Goal: Find specific page/section: Find specific page/section

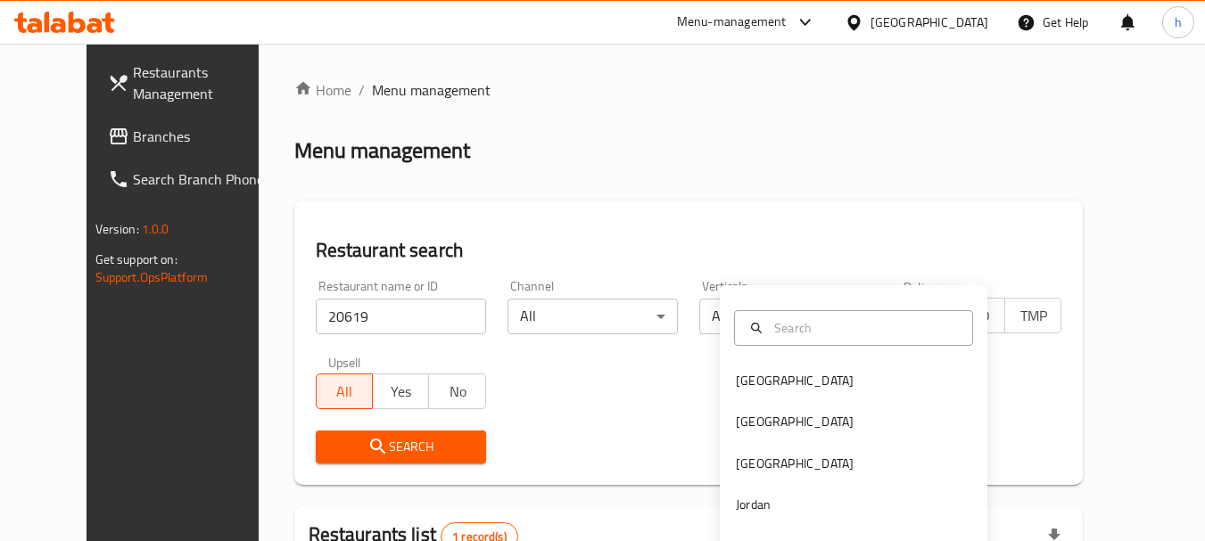
scroll to position [239, 0]
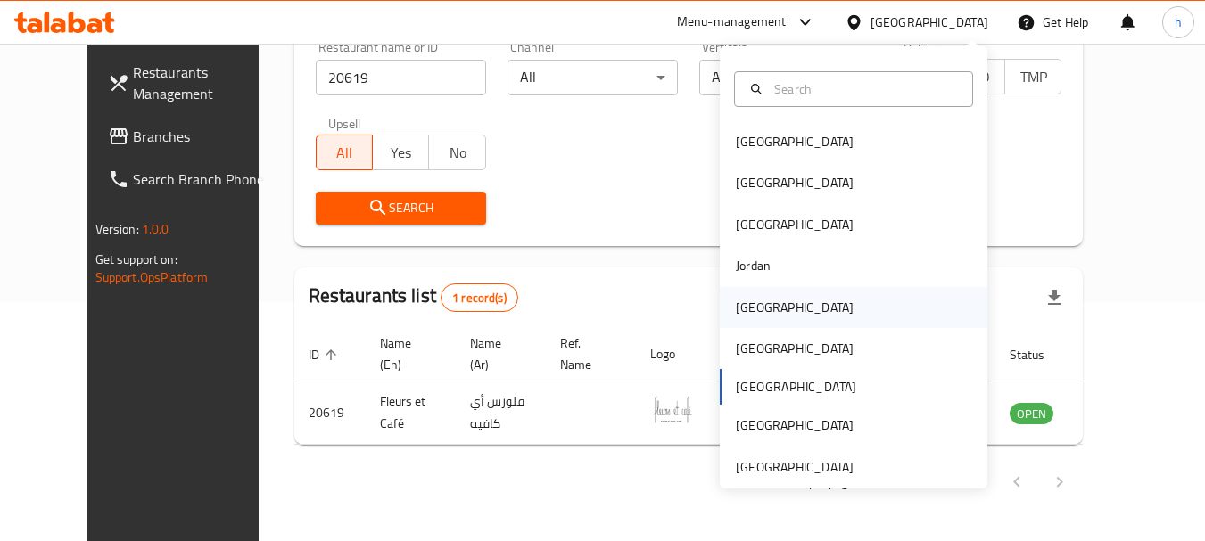
click at [792, 308] on div "Kuwait" at bounding box center [854, 307] width 268 height 41
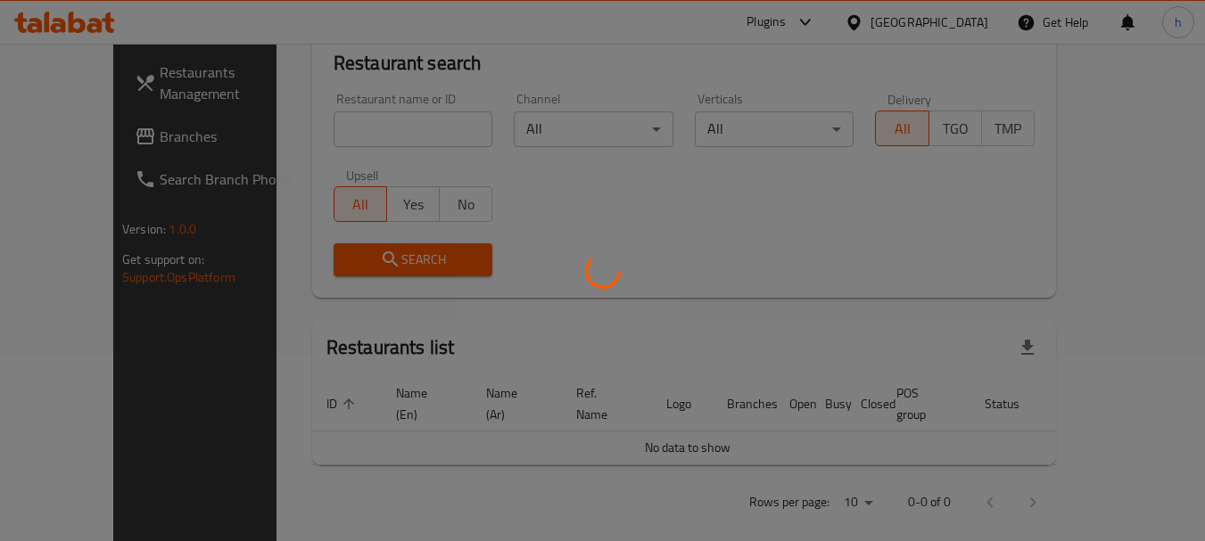
scroll to position [239, 0]
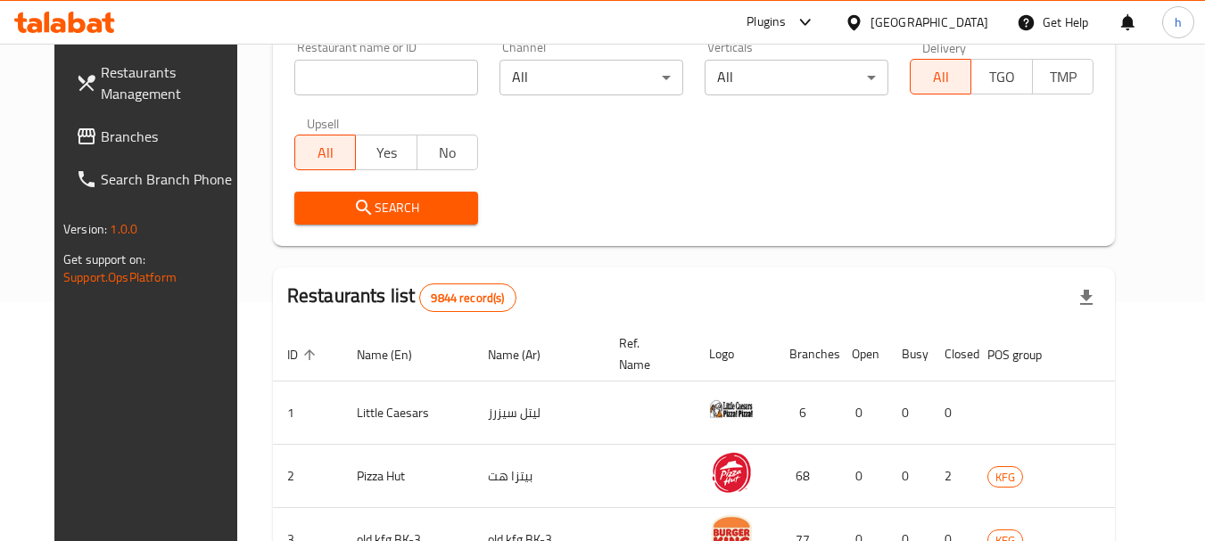
click at [101, 141] on span "Branches" at bounding box center [171, 136] width 141 height 21
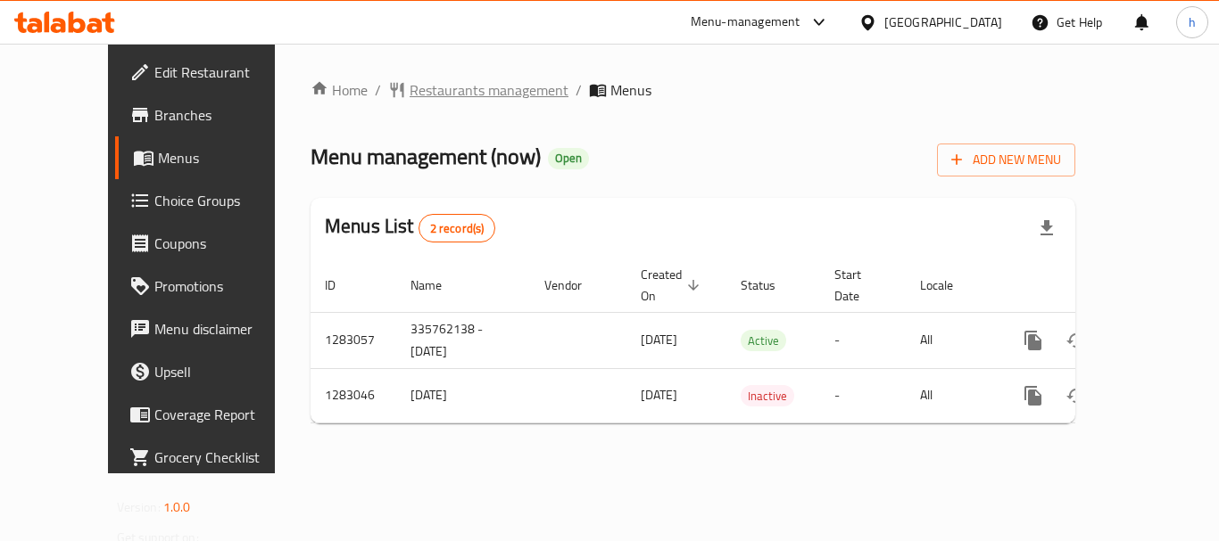
click at [409, 93] on span "Restaurants management" at bounding box center [488, 89] width 159 height 21
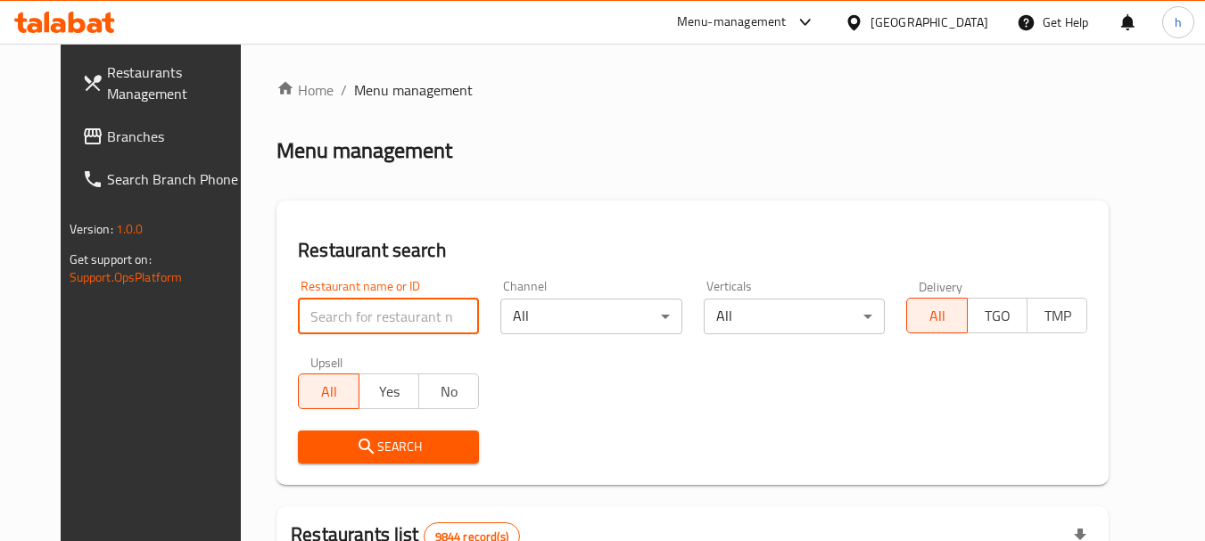
click at [324, 326] on input "search" at bounding box center [388, 317] width 181 height 36
paste input "695055"
type input "695055"
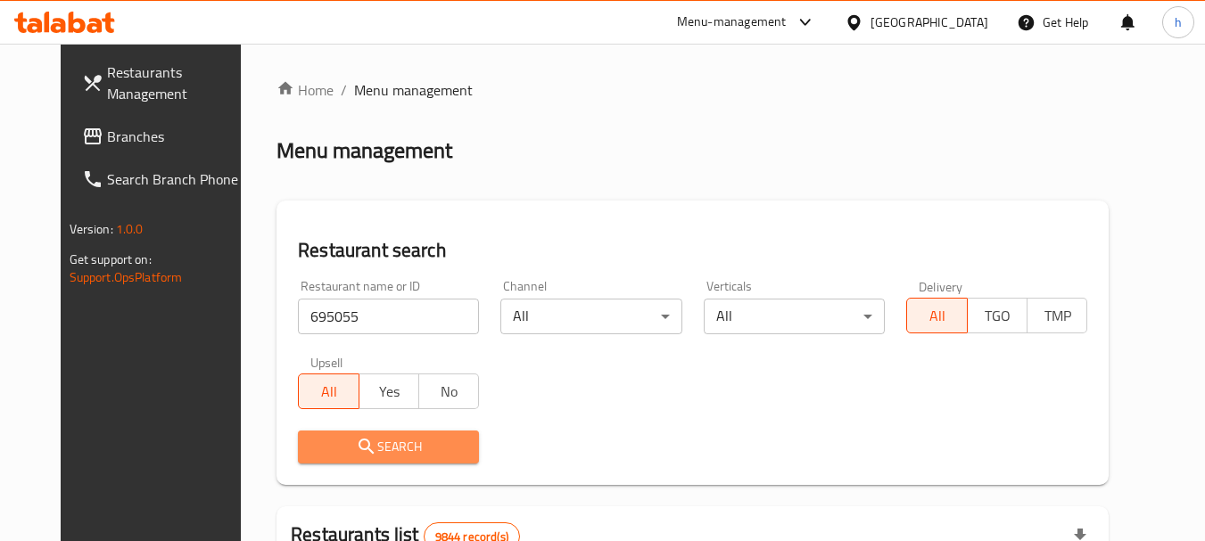
click at [383, 446] on span "Search" at bounding box center [388, 447] width 153 height 22
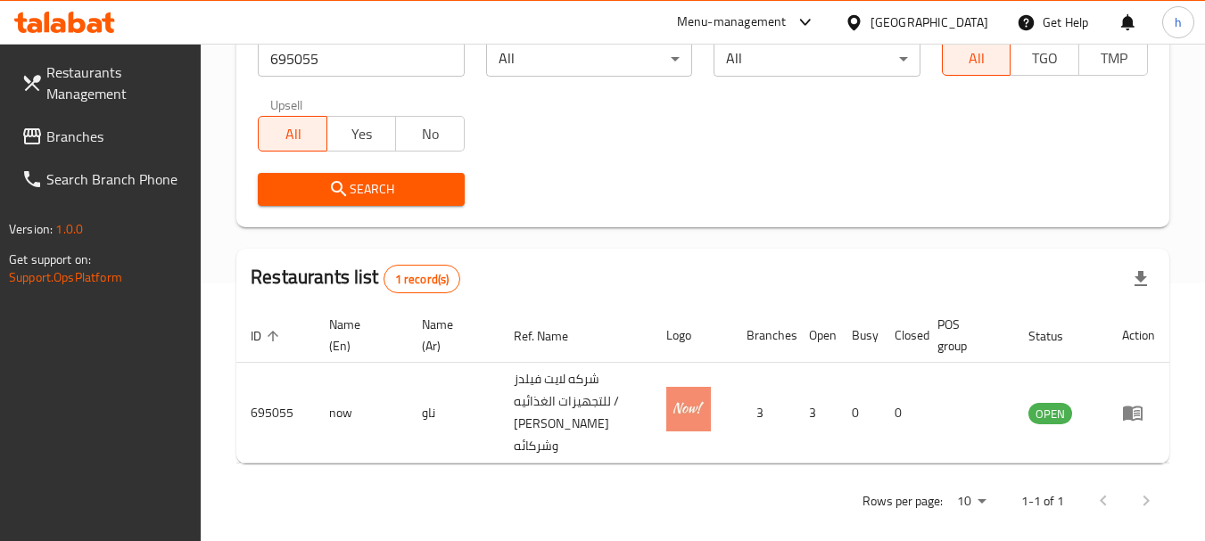
scroll to position [268, 0]
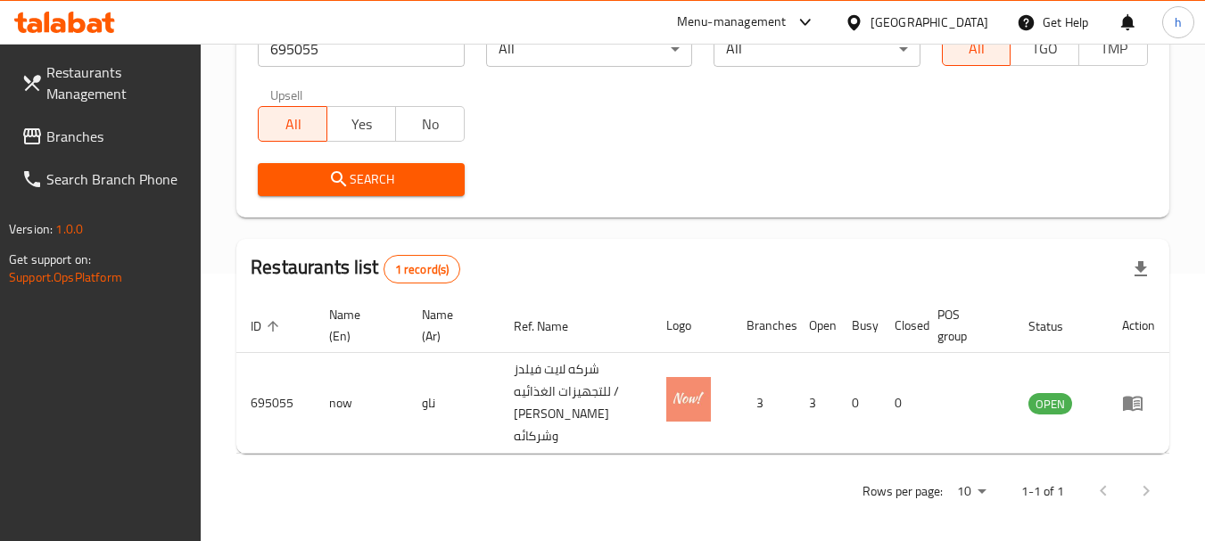
click at [978, 15] on div "[GEOGRAPHIC_DATA]" at bounding box center [930, 22] width 118 height 20
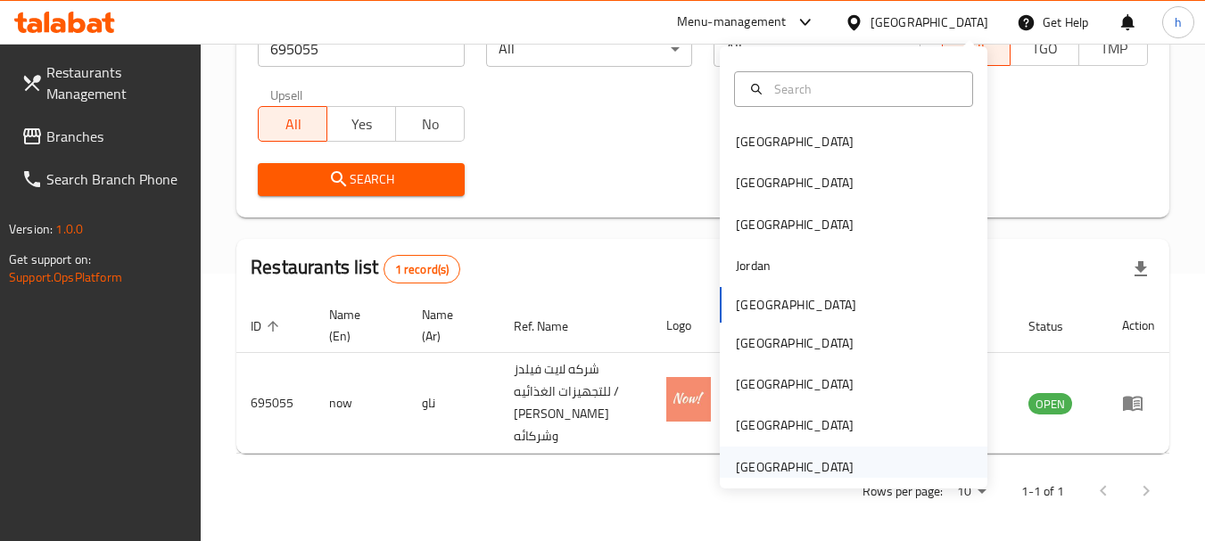
click at [855, 469] on div "United Arab Emirates" at bounding box center [854, 467] width 268 height 41
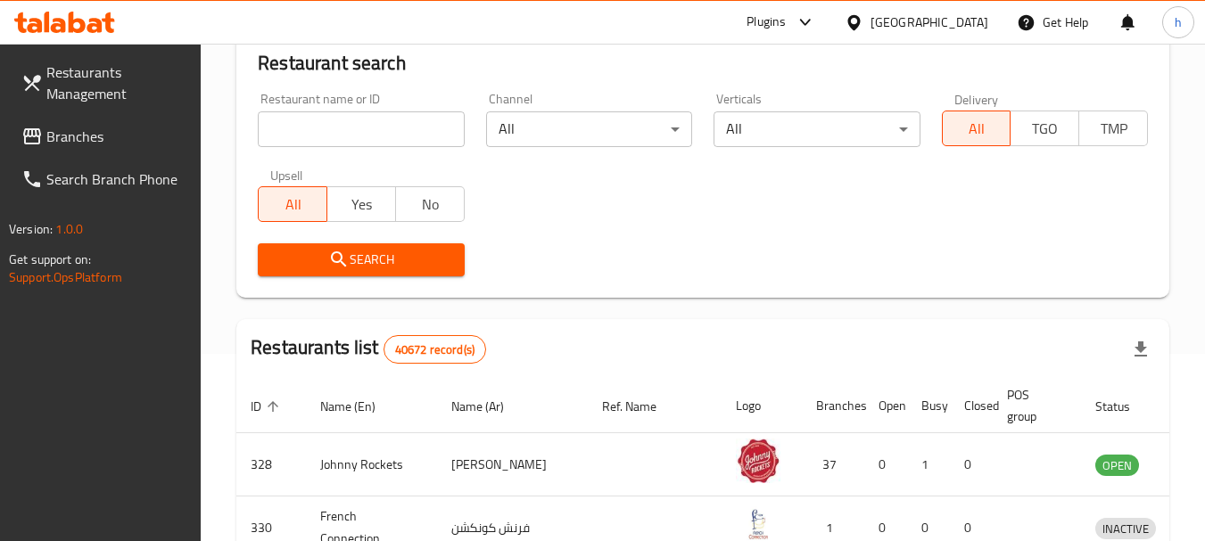
scroll to position [268, 0]
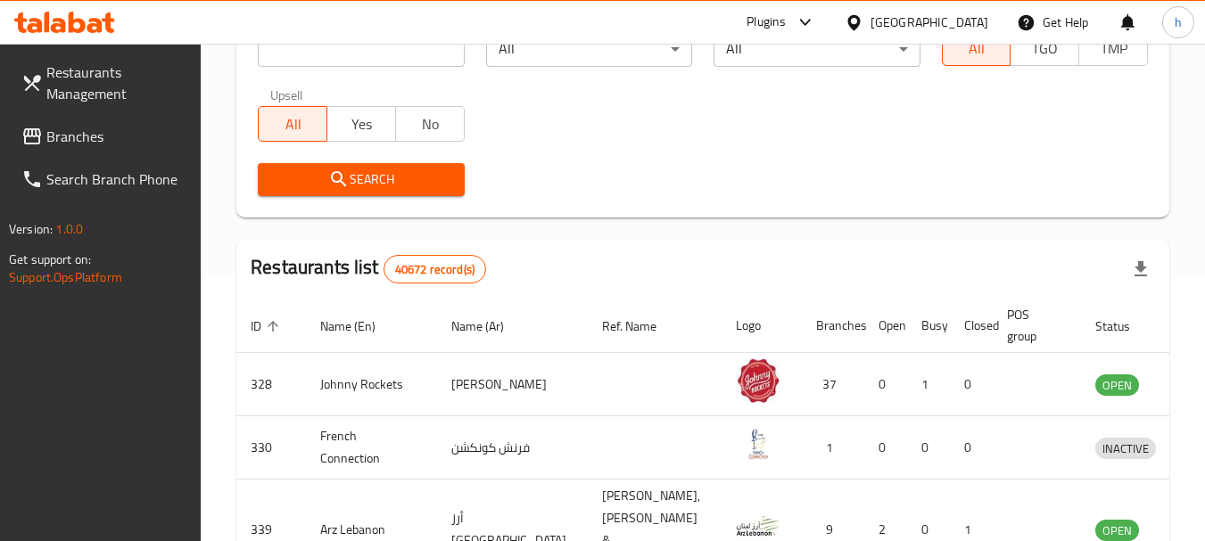
click at [772, 22] on div "Plugins" at bounding box center [766, 22] width 39 height 21
click at [694, 154] on div "Restaurant-Management" at bounding box center [636, 162] width 140 height 20
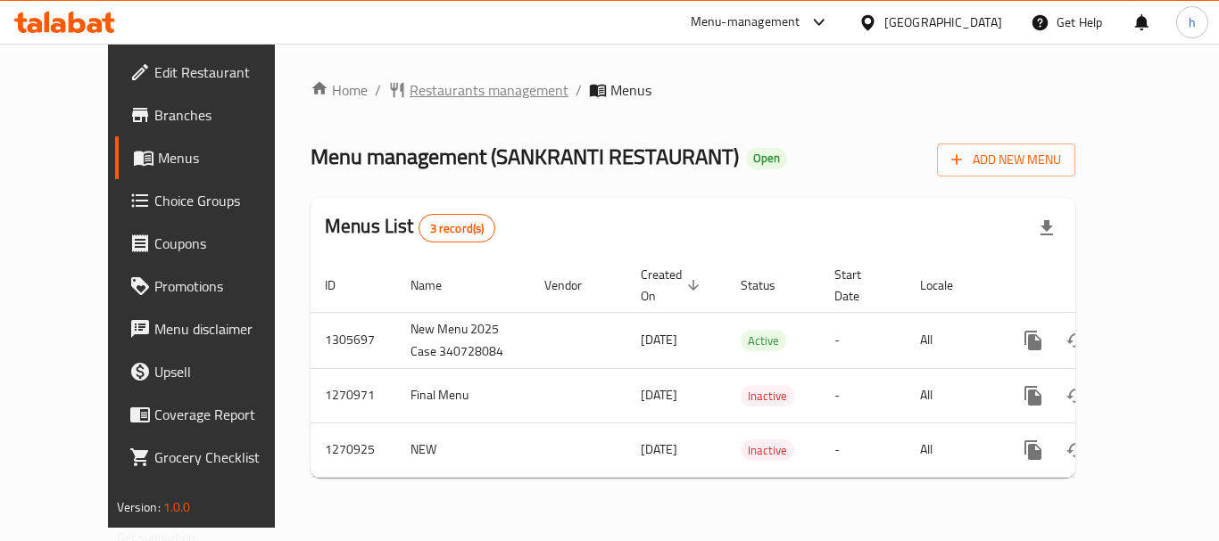
click at [409, 90] on span "Restaurants management" at bounding box center [488, 89] width 159 height 21
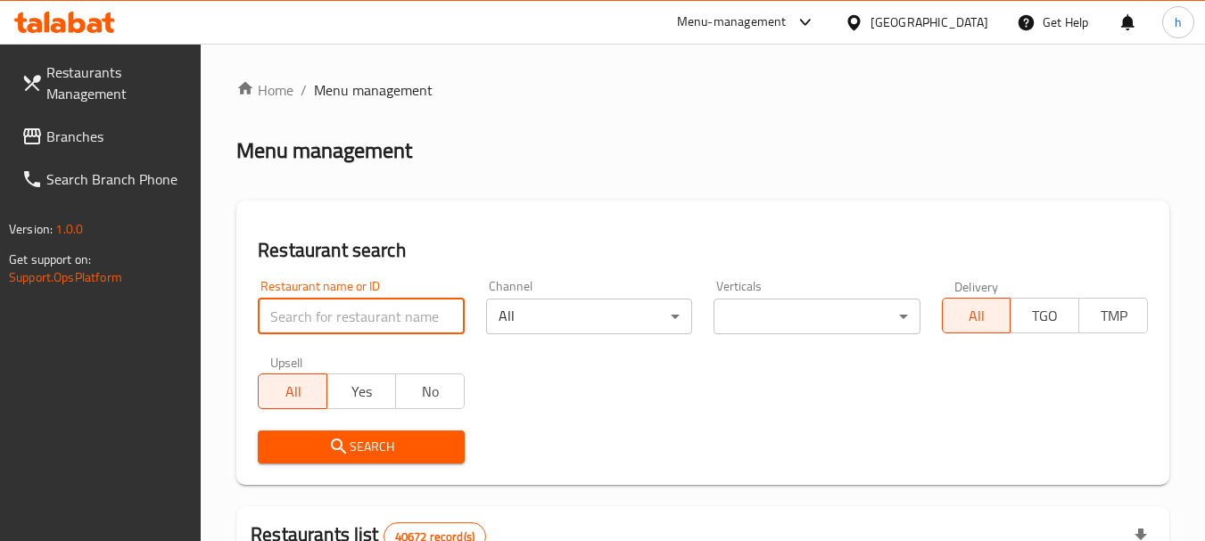
click at [351, 319] on input "search" at bounding box center [361, 317] width 206 height 36
paste input "/689190"
click at [275, 322] on input "/689190" at bounding box center [361, 317] width 206 height 36
type input "689190"
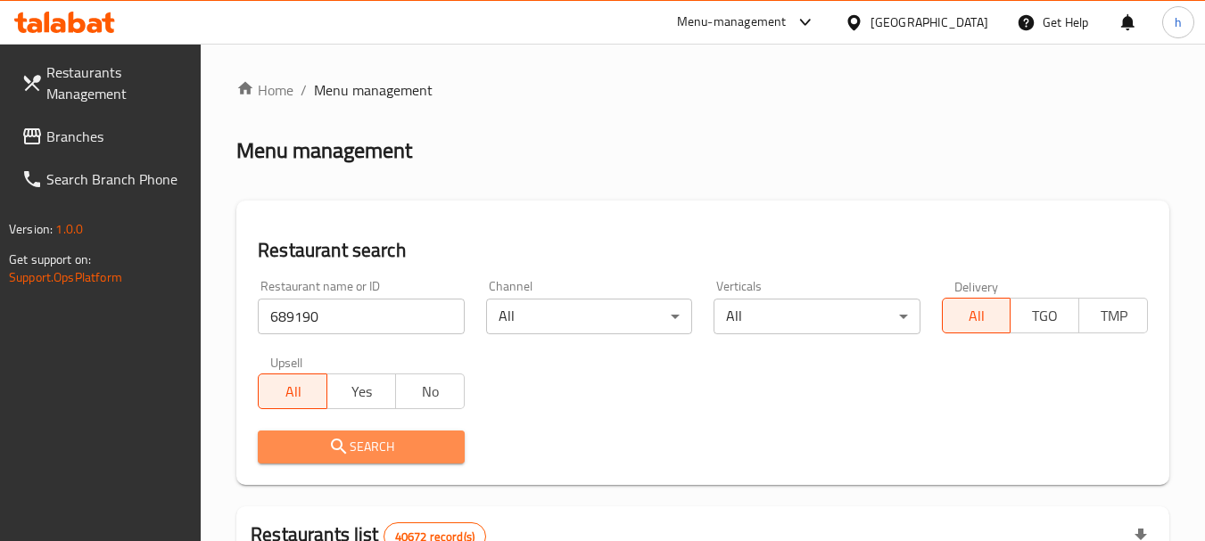
click at [368, 449] on span "Search" at bounding box center [361, 447] width 178 height 22
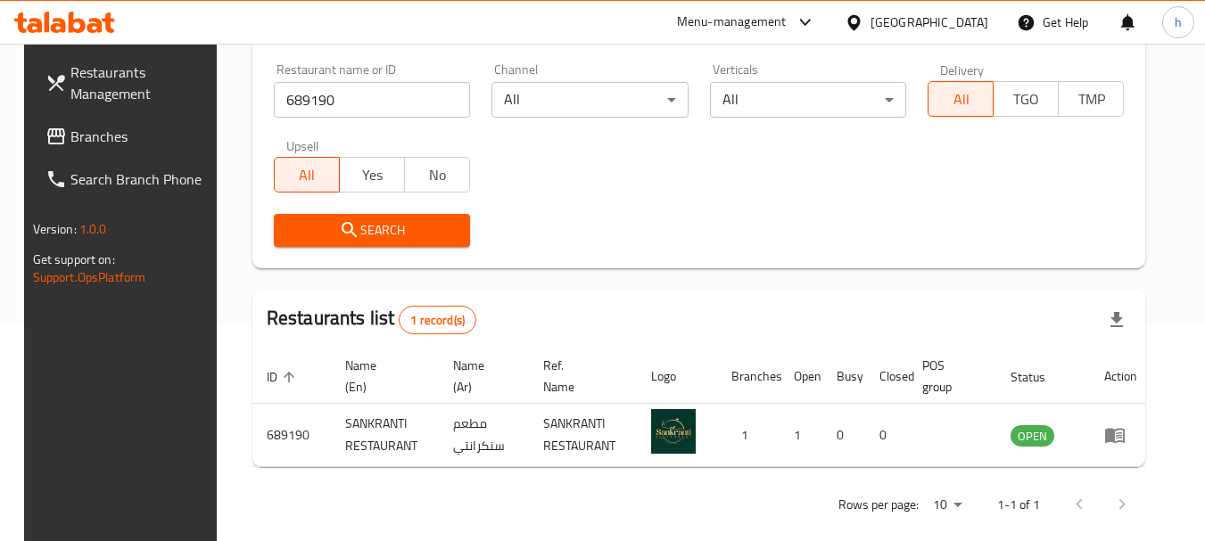
scroll to position [239, 0]
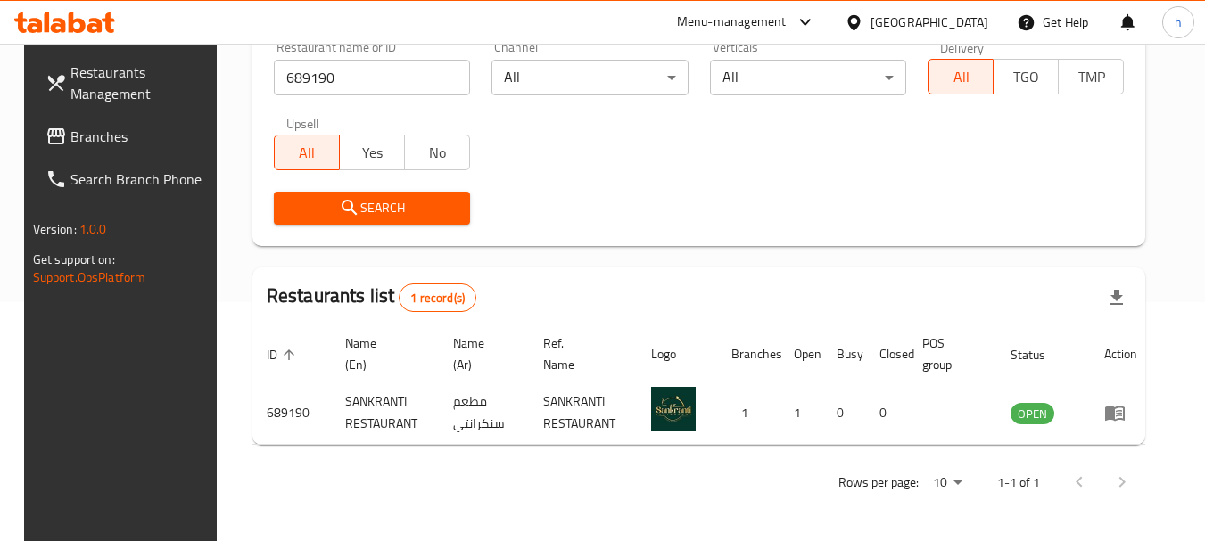
click at [720, 27] on div "Menu-management" at bounding box center [732, 22] width 110 height 21
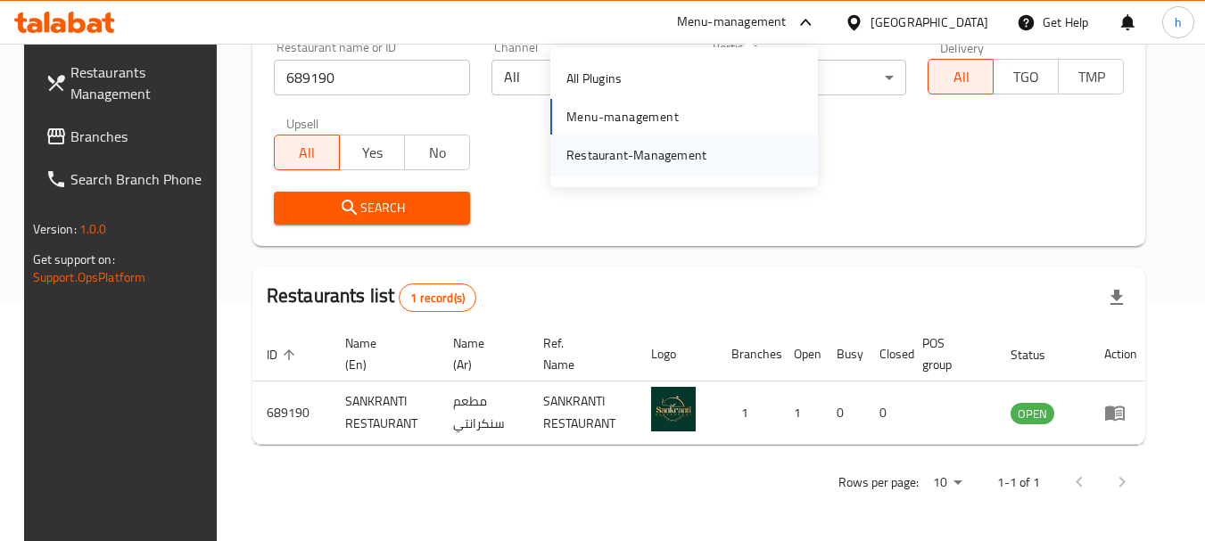
click at [699, 150] on div "Restaurant-Management" at bounding box center [636, 155] width 140 height 20
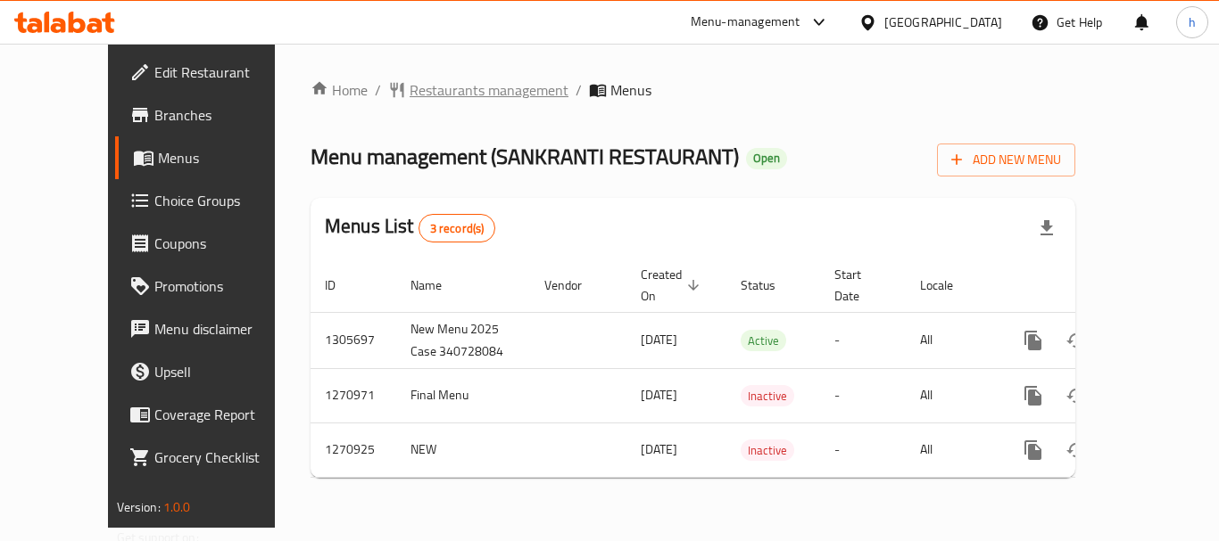
click at [420, 87] on span "Restaurants management" at bounding box center [488, 89] width 159 height 21
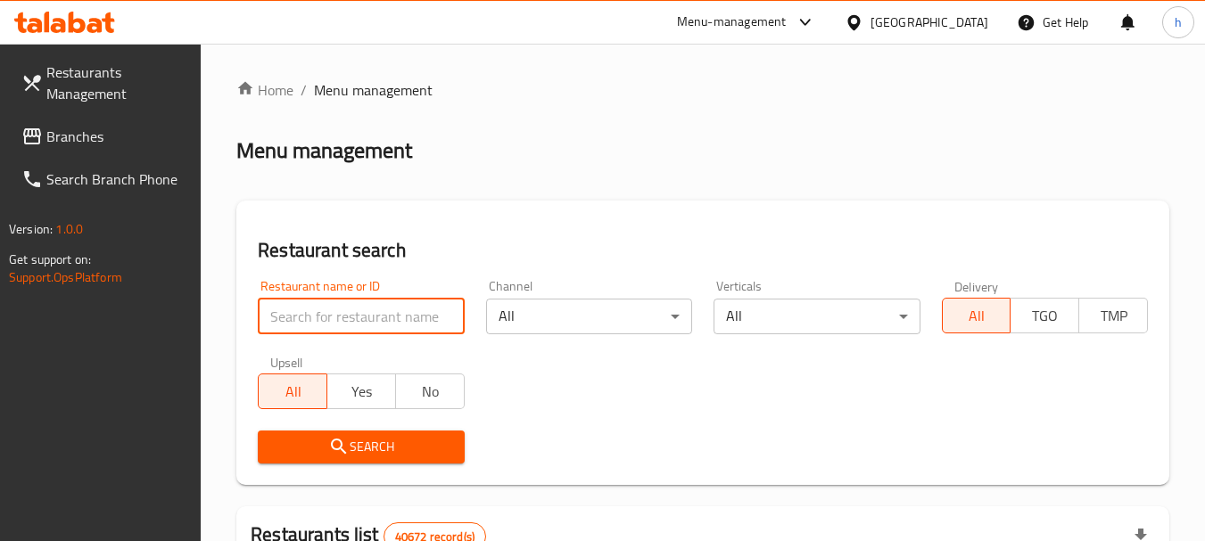
click at [321, 317] on input "search" at bounding box center [361, 317] width 206 height 36
paste input "689190"
type input "689190"
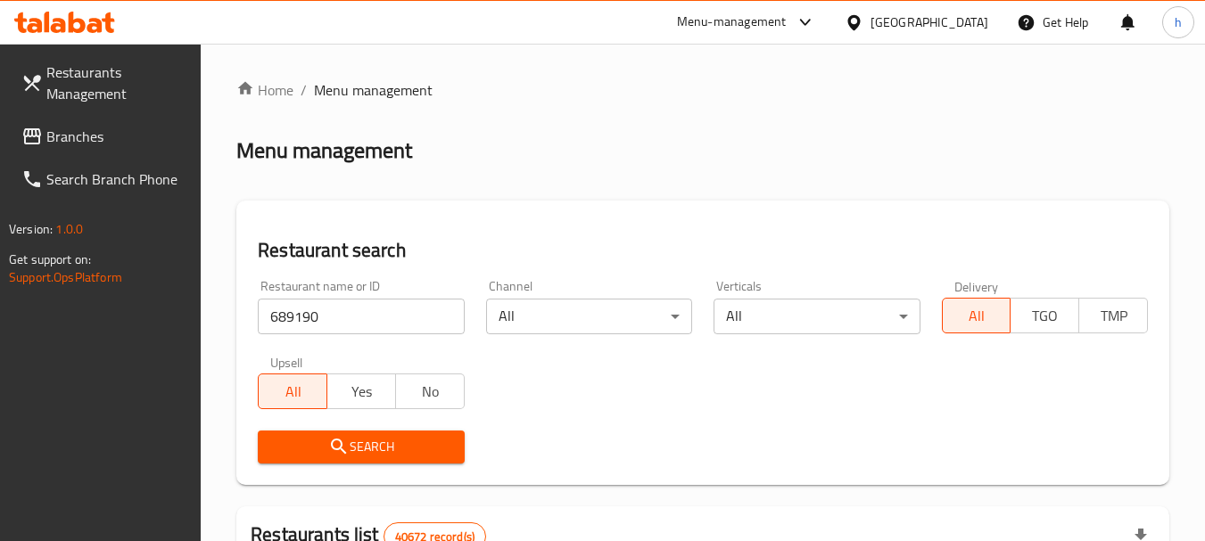
click at [353, 443] on span "Search" at bounding box center [361, 447] width 178 height 22
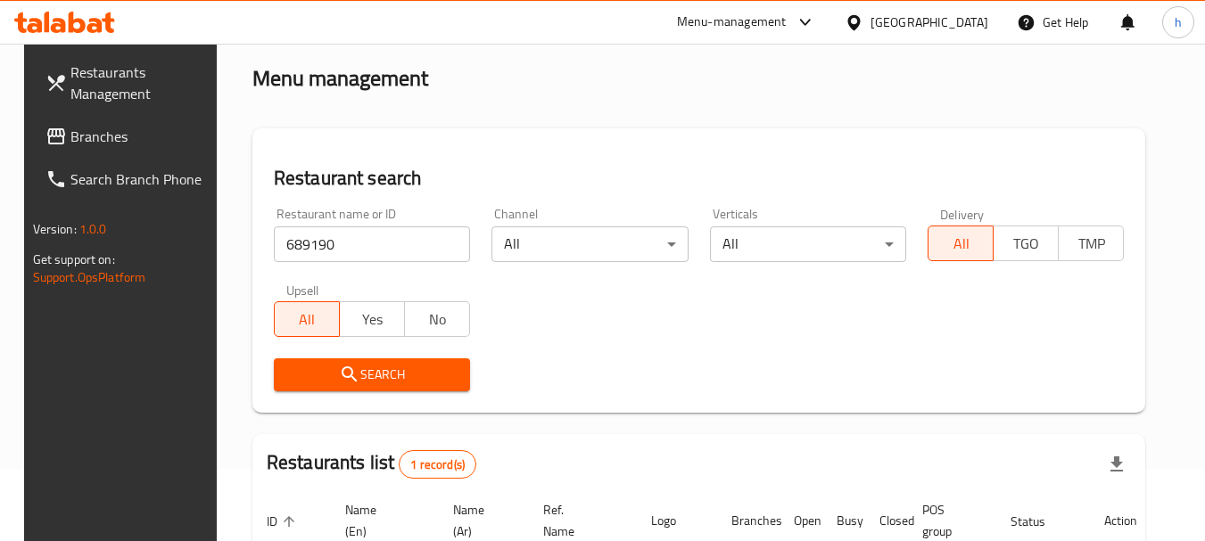
scroll to position [239, 0]
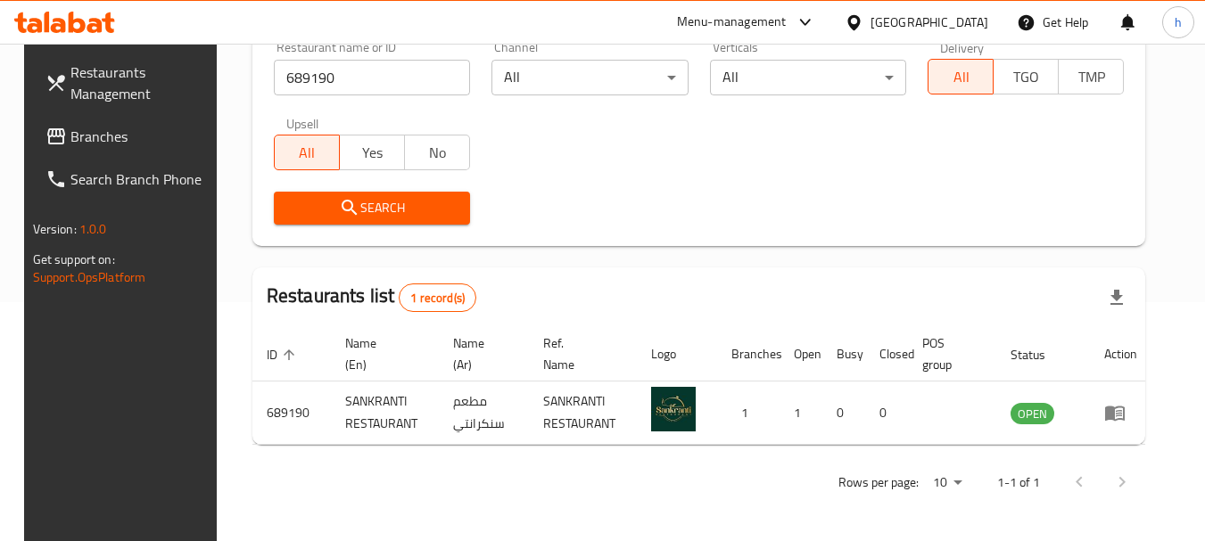
click at [965, 15] on div "[GEOGRAPHIC_DATA]" at bounding box center [930, 22] width 118 height 20
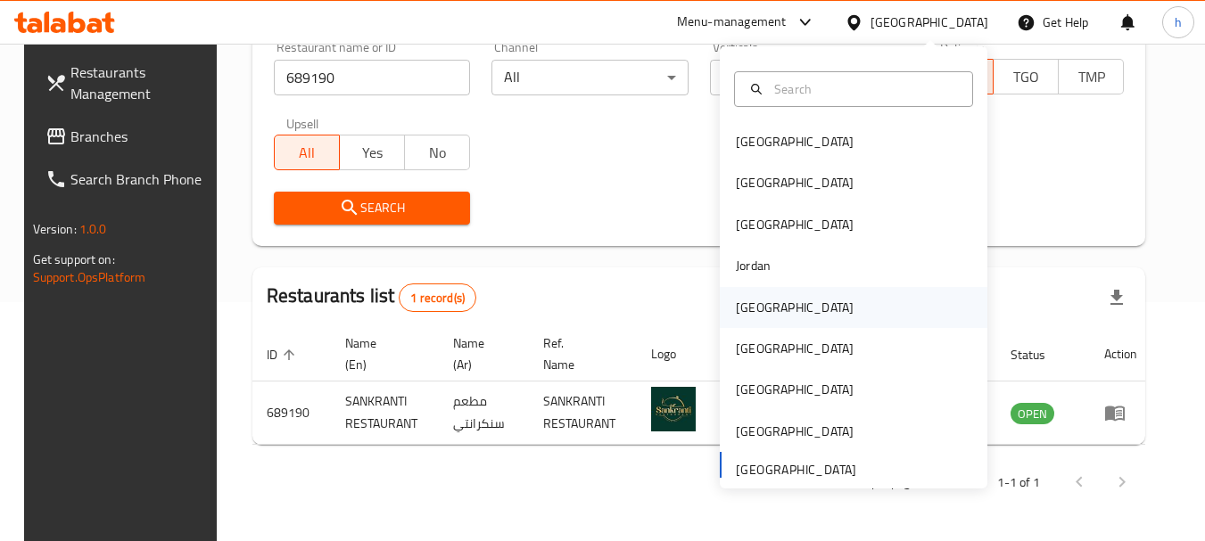
click at [771, 311] on div "Kuwait" at bounding box center [795, 307] width 146 height 41
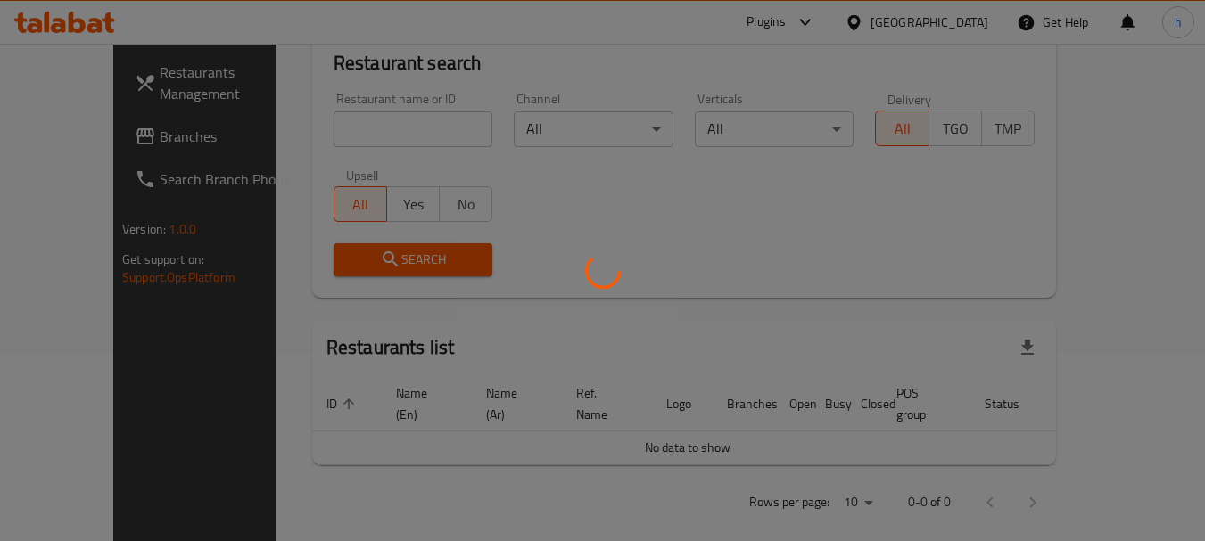
scroll to position [239, 0]
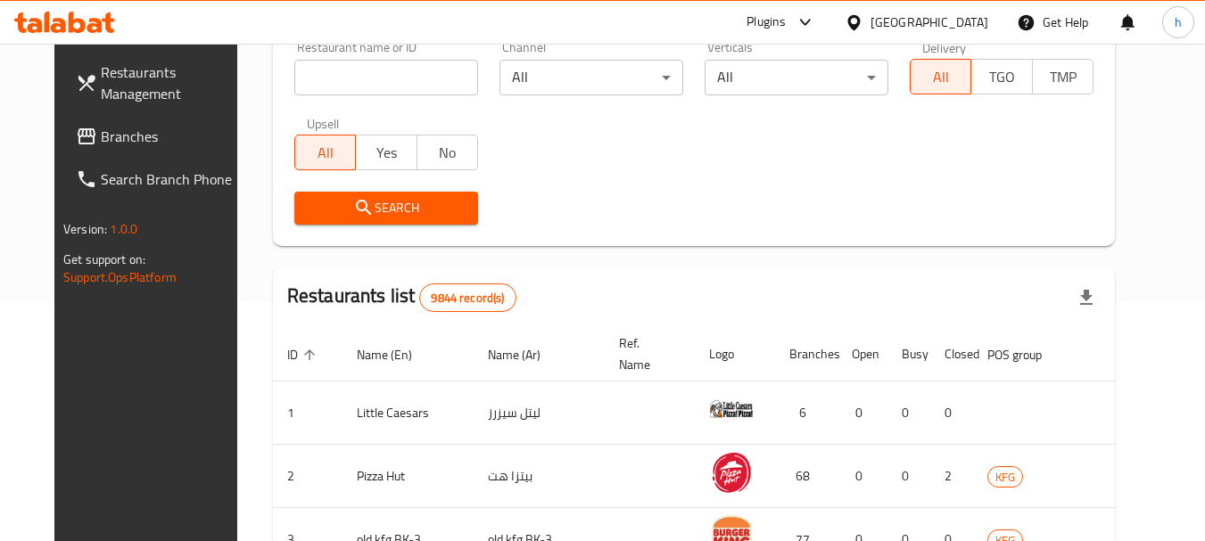
click at [786, 23] on div "Plugins" at bounding box center [766, 22] width 39 height 21
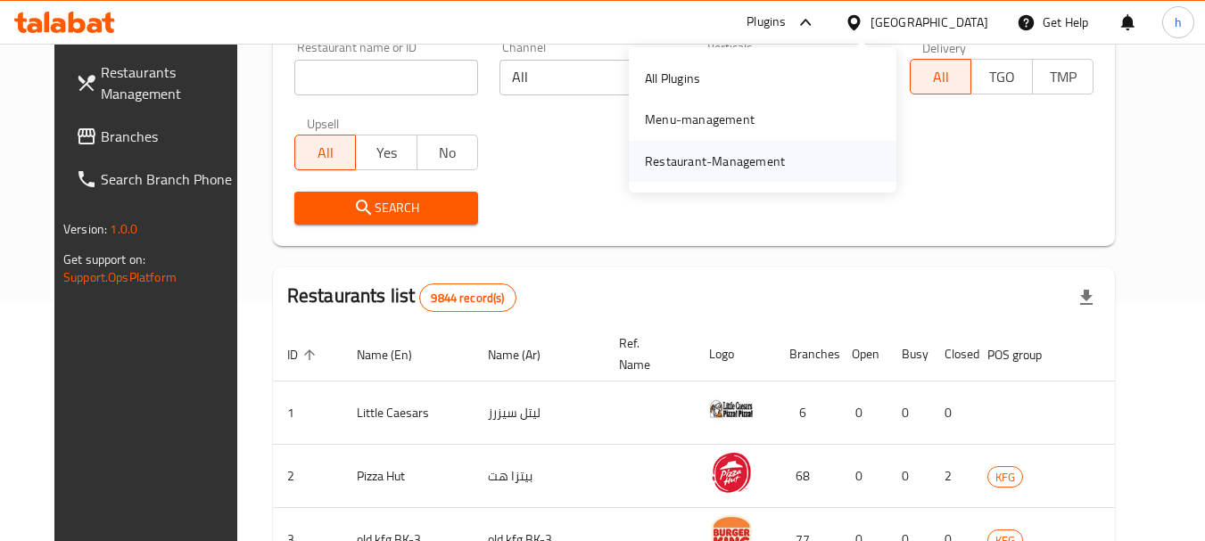
click at [812, 165] on div "Restaurant-Management" at bounding box center [763, 161] width 268 height 41
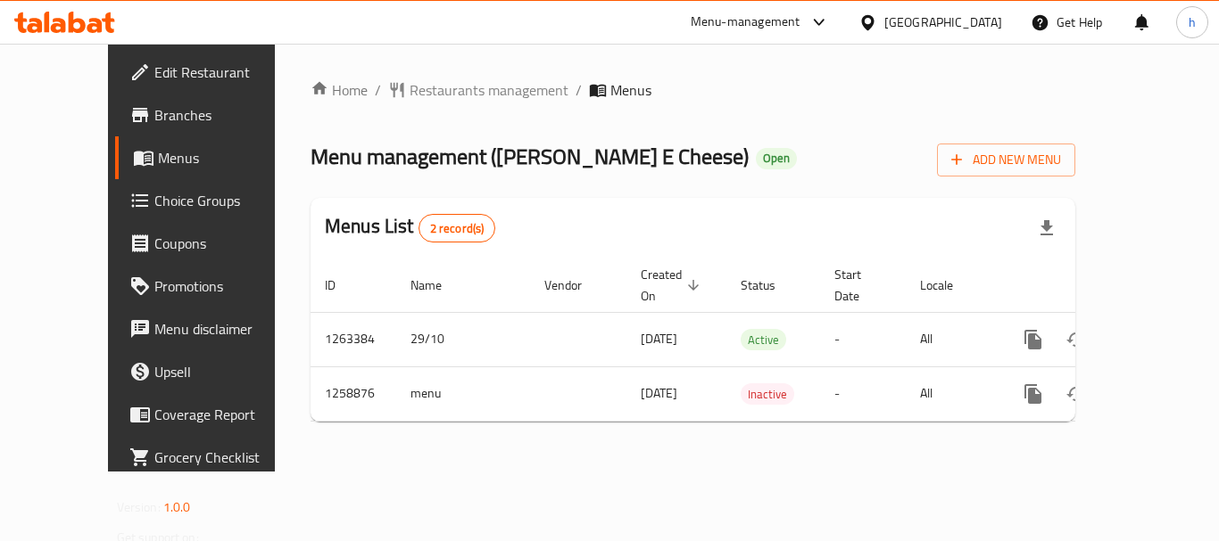
click at [800, 16] on div "Menu-management" at bounding box center [745, 22] width 110 height 21
click at [788, 145] on div "Restaurant-Management" at bounding box center [728, 155] width 140 height 20
click at [433, 86] on span "Restaurants management" at bounding box center [488, 89] width 159 height 21
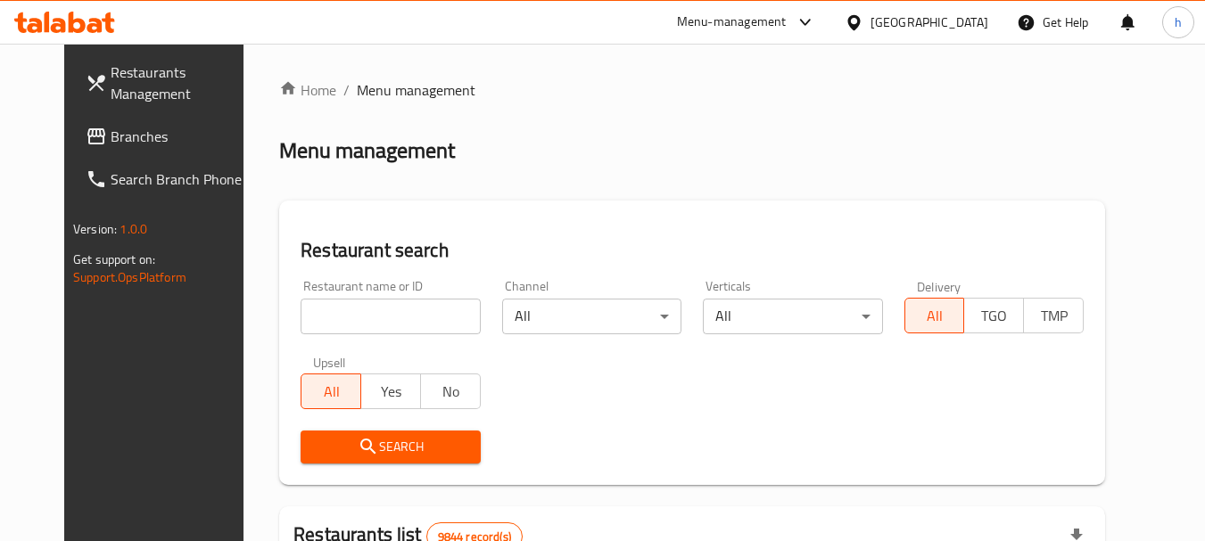
click at [357, 316] on input "search" at bounding box center [390, 317] width 179 height 36
paste input "/9591"
click at [301, 316] on input "/9591" at bounding box center [390, 317] width 179 height 36
type input "9591"
click at [351, 456] on span "Search" at bounding box center [390, 447] width 151 height 22
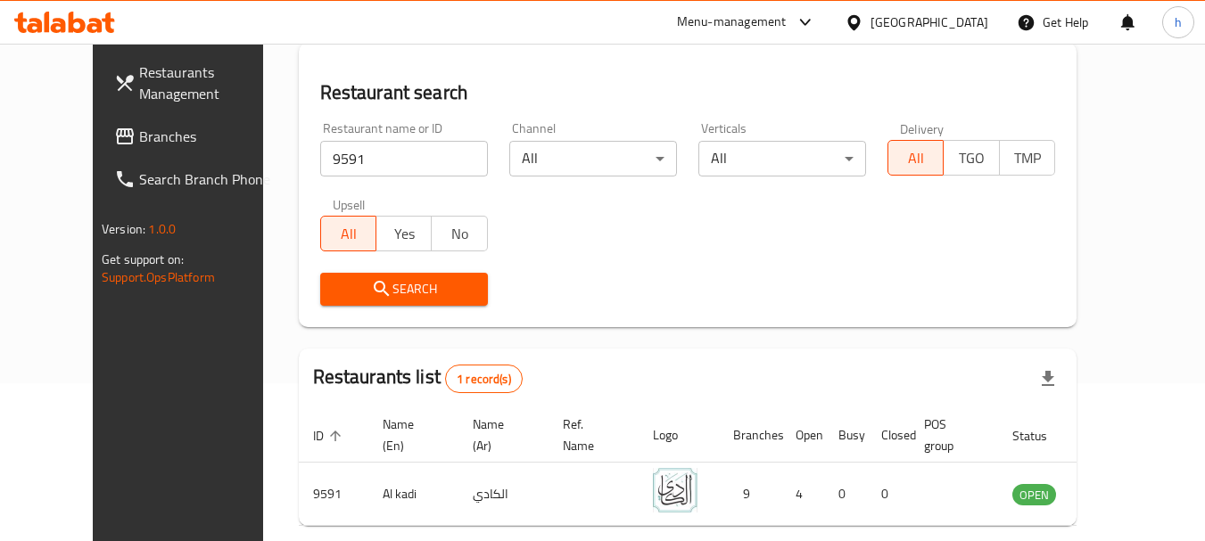
scroll to position [239, 0]
